Goal: Find specific page/section: Find specific page/section

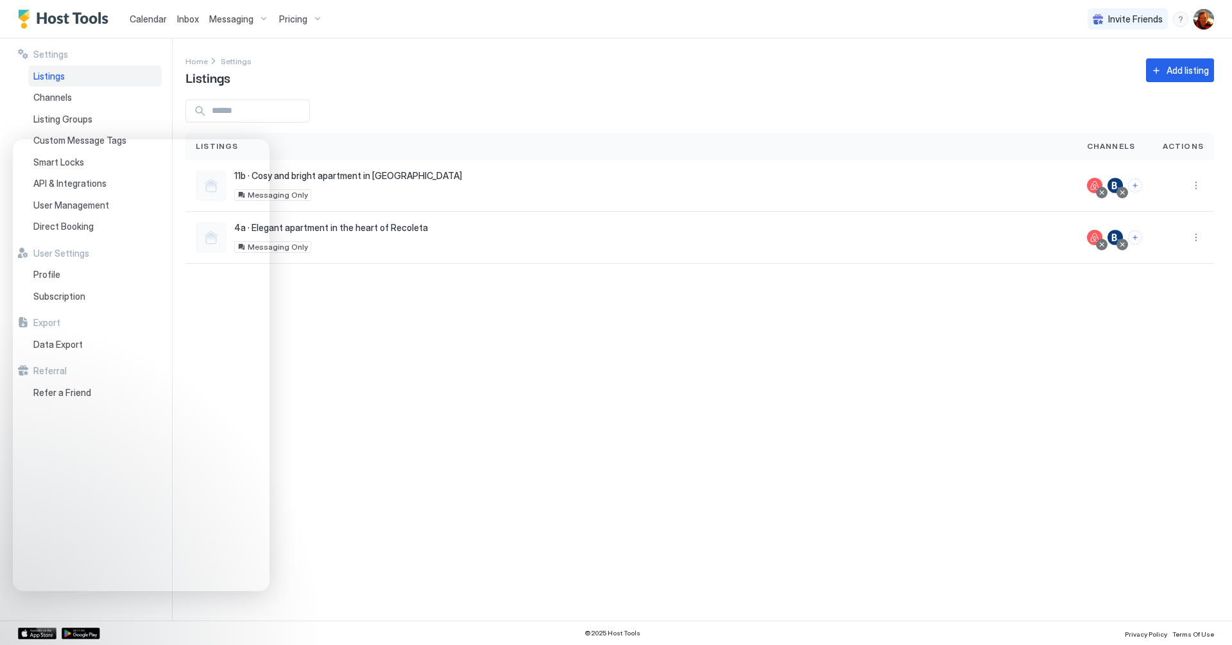
click at [146, 15] on span "Calendar" at bounding box center [148, 18] width 37 height 11
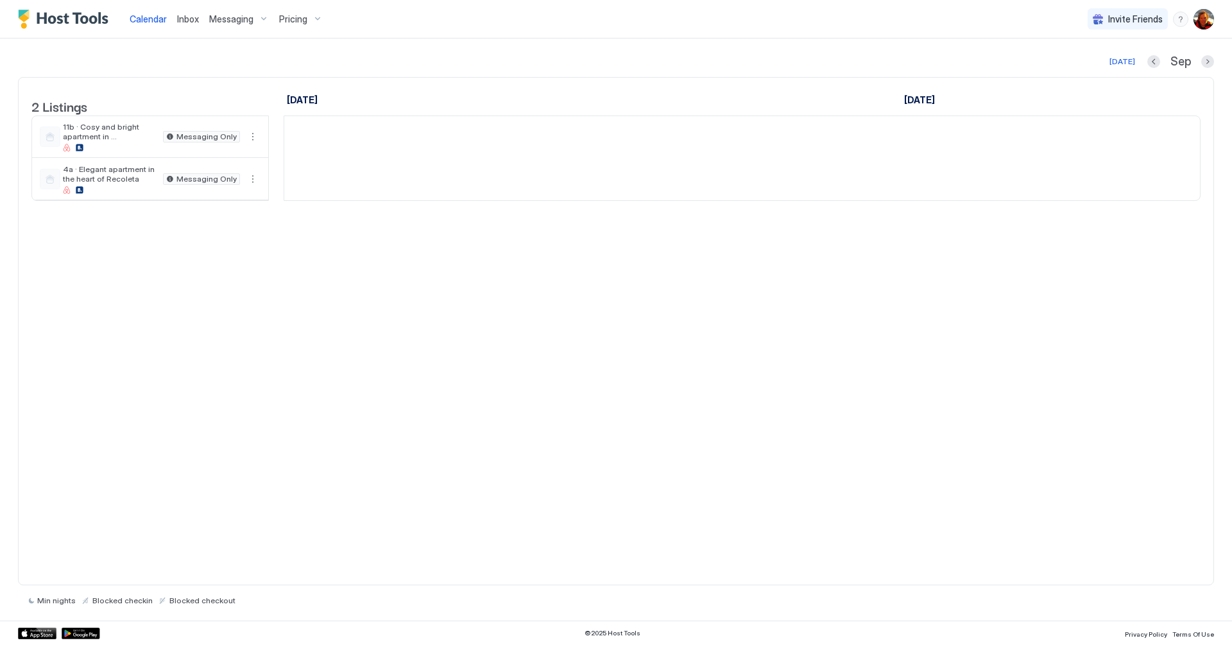
scroll to position [0, 713]
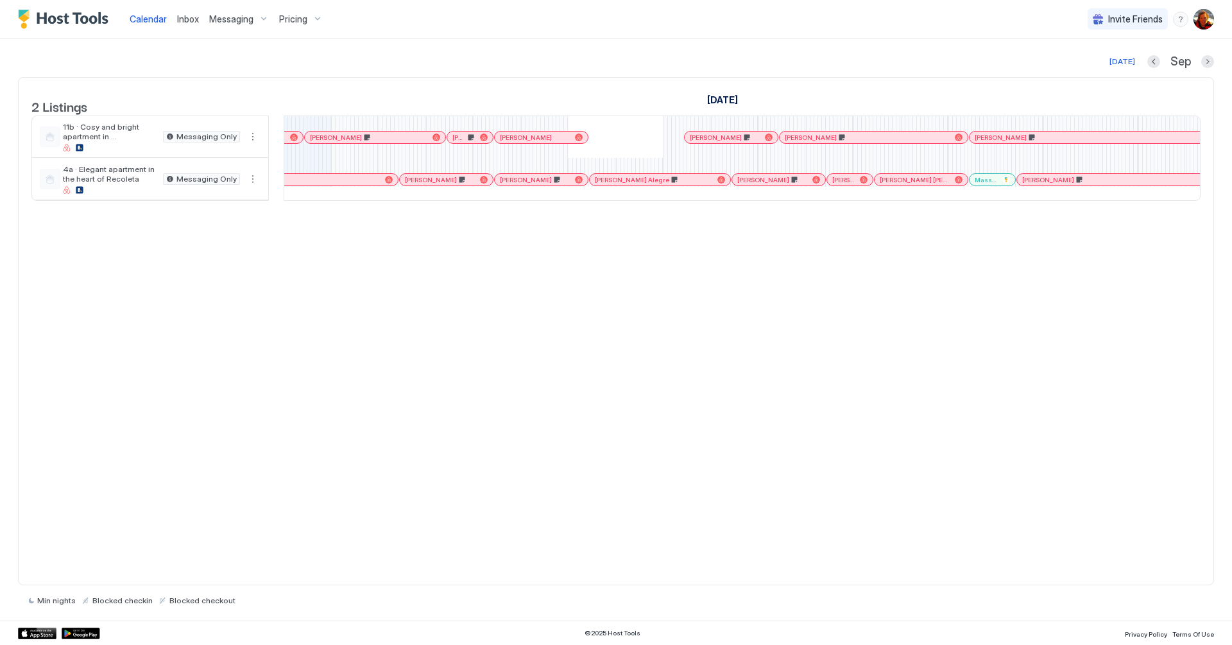
click at [846, 185] on div at bounding box center [846, 180] width 10 height 10
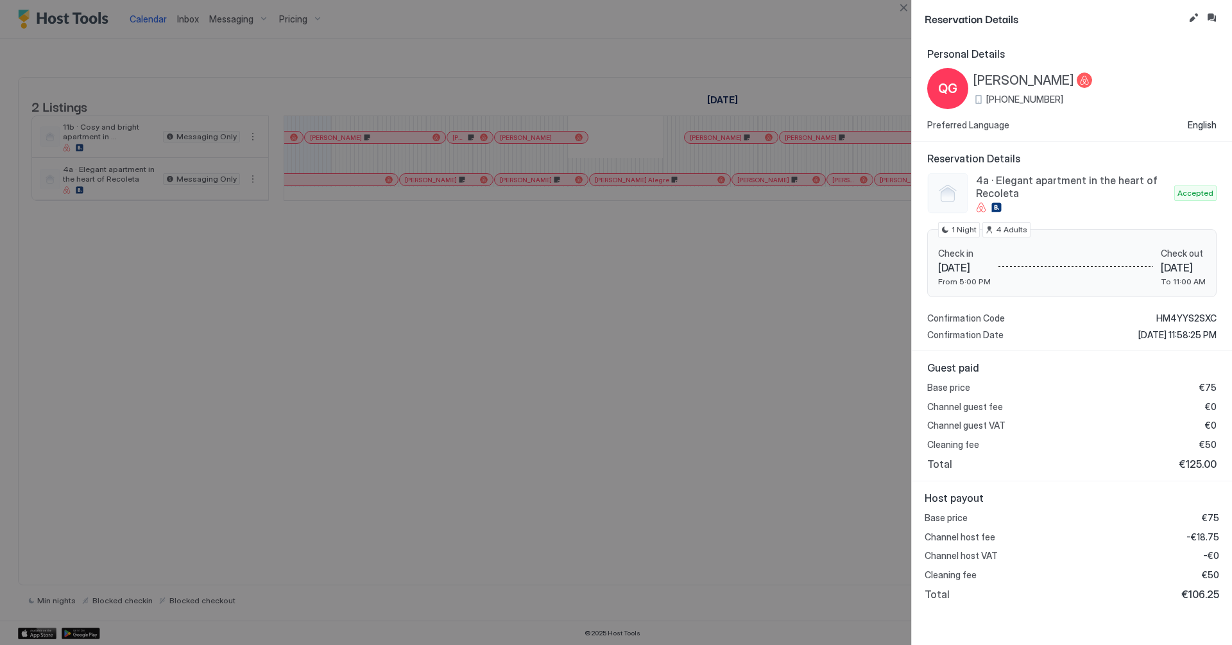
click at [751, 364] on div at bounding box center [616, 322] width 1232 height 645
click at [475, 427] on div at bounding box center [616, 322] width 1232 height 645
click at [900, 16] on div at bounding box center [616, 322] width 1232 height 645
click at [903, 11] on button "Close" at bounding box center [903, 7] width 15 height 15
